Goal: Information Seeking & Learning: Learn about a topic

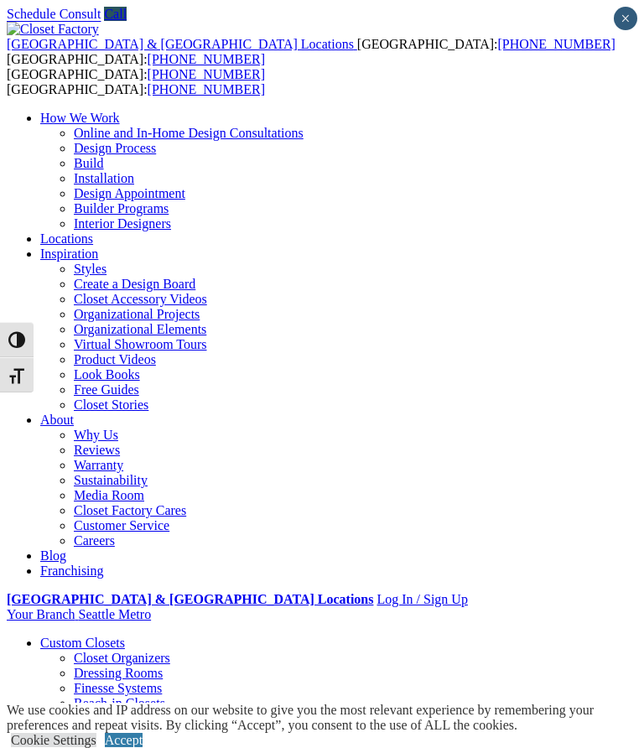
click at [0, 0] on div at bounding box center [0, 0] width 0 height 0
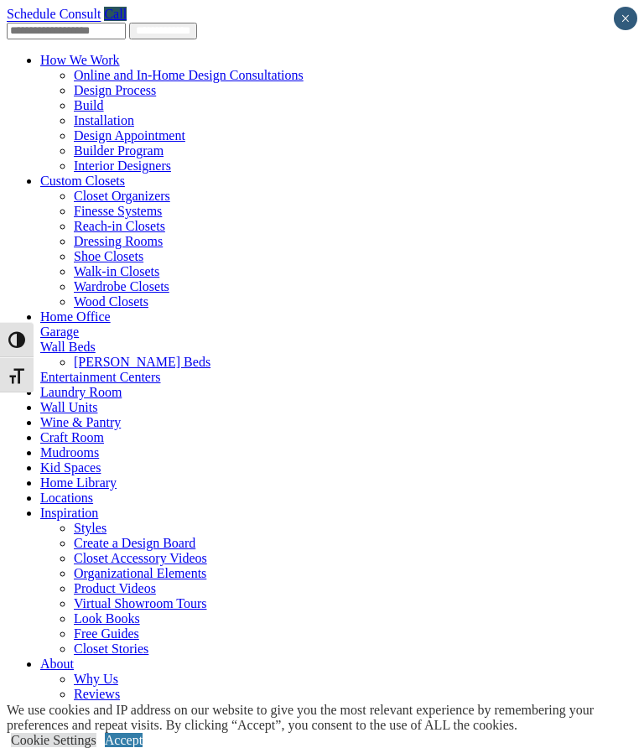
click at [72, 415] on link "Wine & Pantry" at bounding box center [80, 422] width 80 height 14
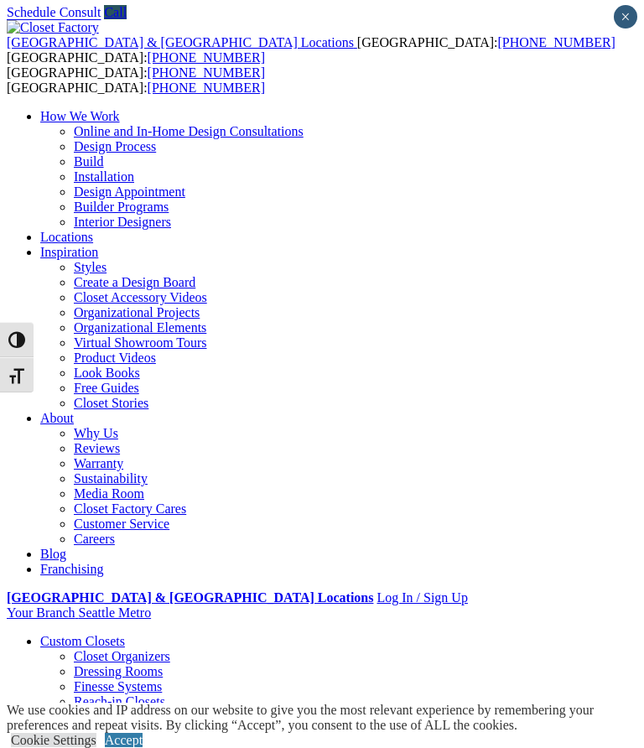
scroll to position [6, 0]
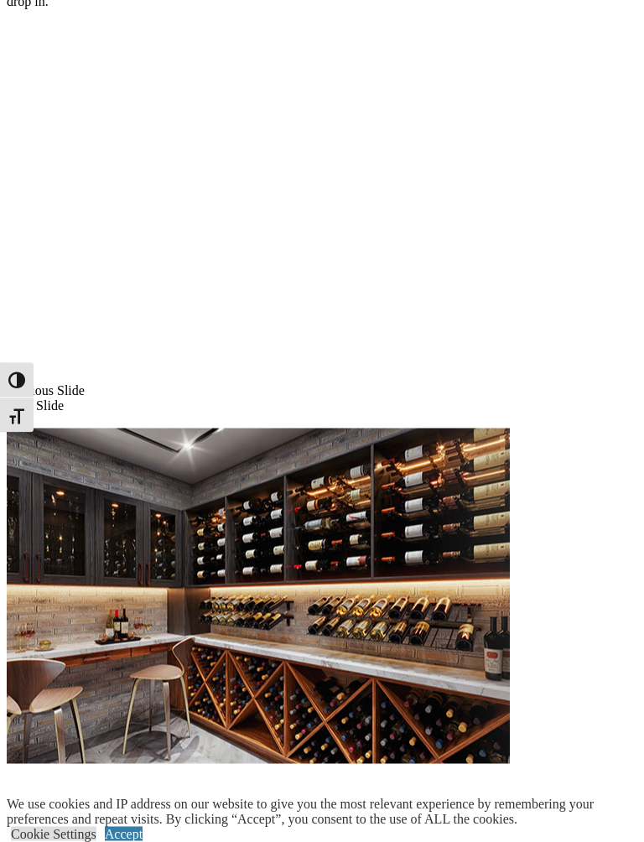
scroll to position [1197, 0]
